Goal: Task Accomplishment & Management: Use online tool/utility

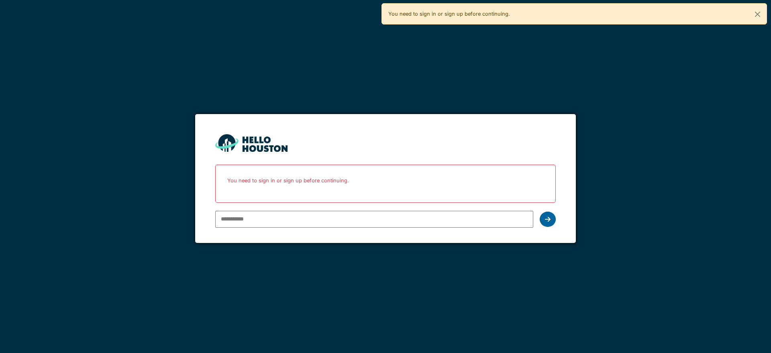
type input "**********"
click at [547, 219] on icon at bounding box center [548, 219] width 6 height 6
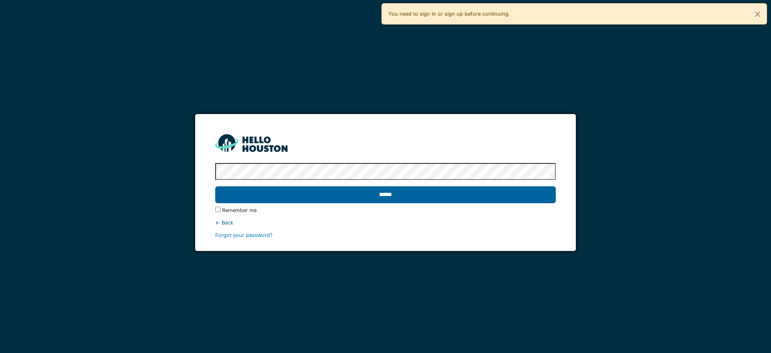
click at [360, 193] on input "******" at bounding box center [385, 194] width 340 height 17
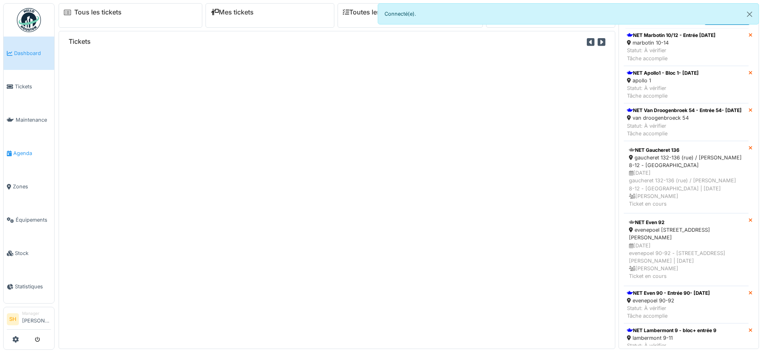
click at [32, 154] on link "Agenda" at bounding box center [29, 152] width 51 height 33
